Goal: Navigation & Orientation: Find specific page/section

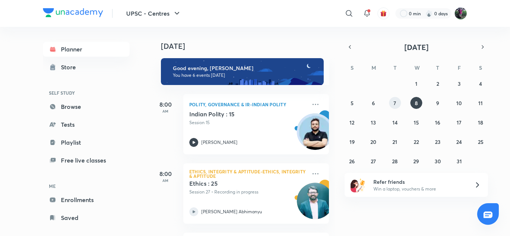
click at [392, 104] on button "7" at bounding box center [395, 103] width 12 height 12
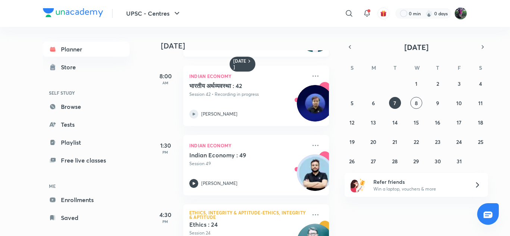
scroll to position [133, 0]
